Goal: Task Accomplishment & Management: Use online tool/utility

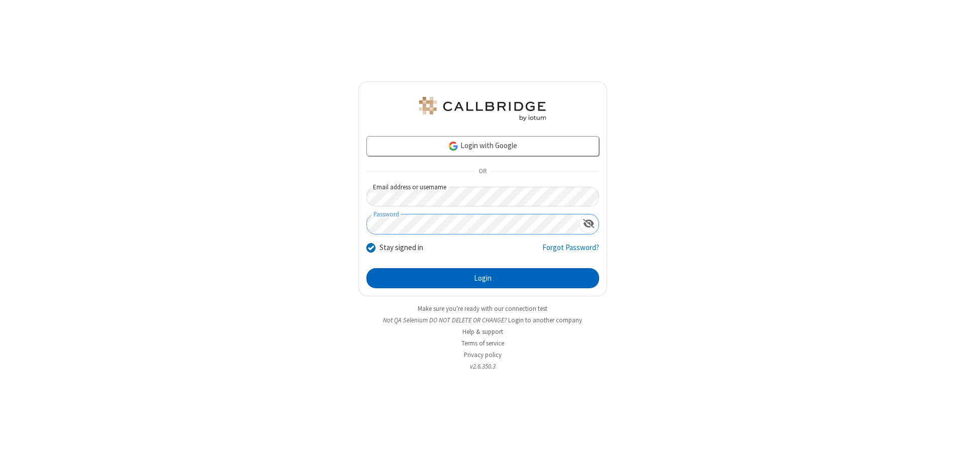
click at [482, 278] on button "Login" at bounding box center [482, 278] width 233 height 20
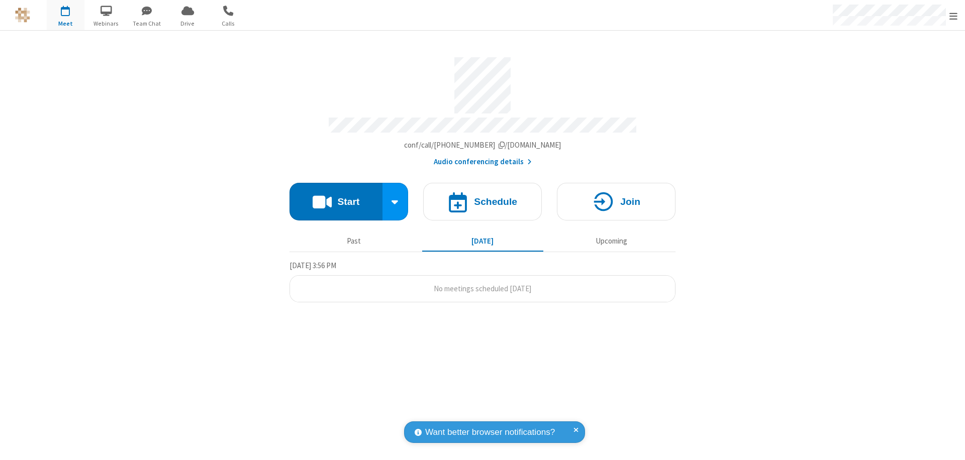
click at [953, 16] on span "Open menu" at bounding box center [953, 16] width 8 height 10
click at [65, 15] on span "button" at bounding box center [66, 10] width 38 height 17
click at [482, 197] on h4 "Schedule" at bounding box center [495, 202] width 43 height 10
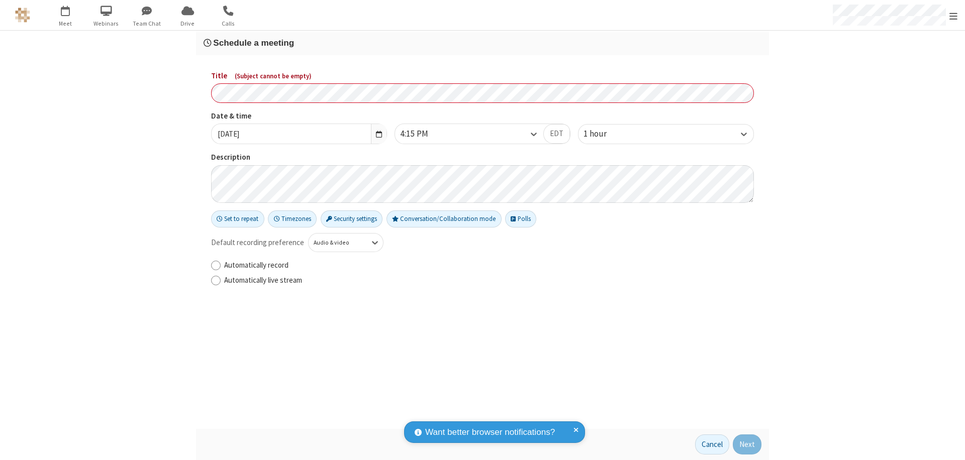
click at [482, 43] on h3 "Schedule a meeting" at bounding box center [482, 43] width 558 height 10
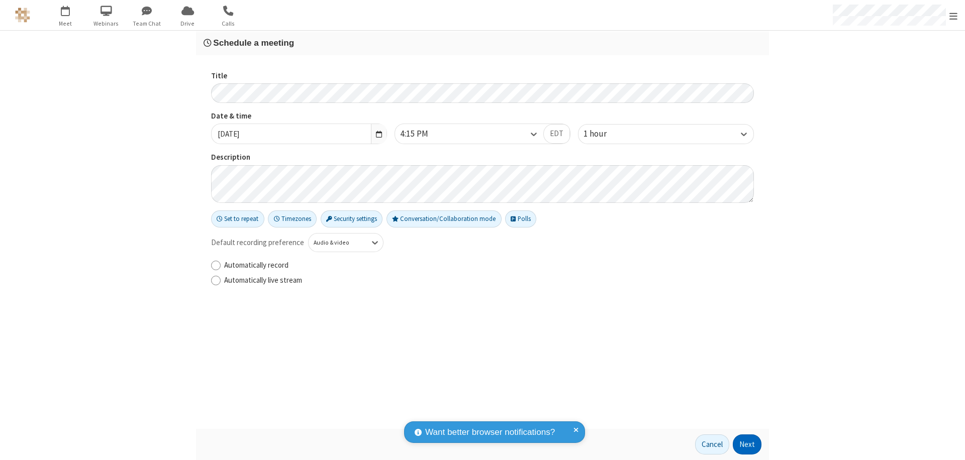
click at [747, 445] on button "Next" at bounding box center [746, 445] width 29 height 20
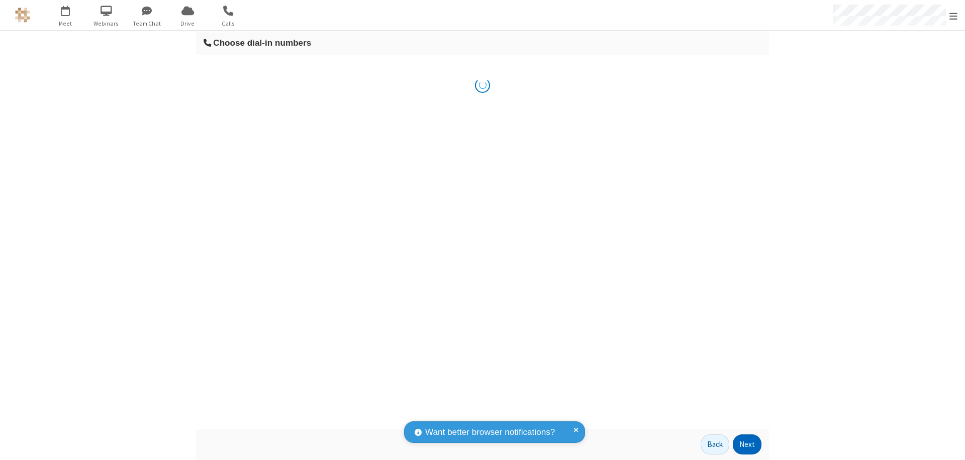
click at [747, 445] on button "Next" at bounding box center [746, 445] width 29 height 20
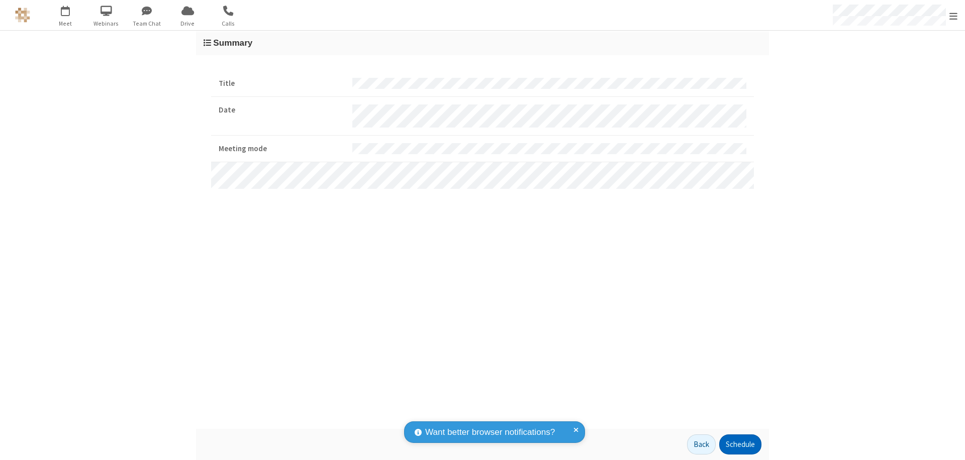
click at [739, 445] on button "Schedule" at bounding box center [740, 445] width 42 height 20
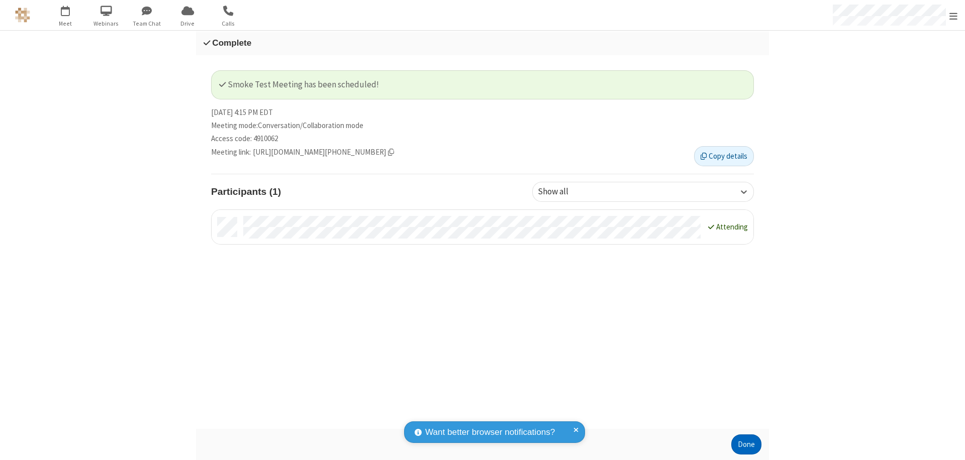
click at [746, 445] on button "Done" at bounding box center [746, 445] width 30 height 20
